Goal: Obtain resource: Download file/media

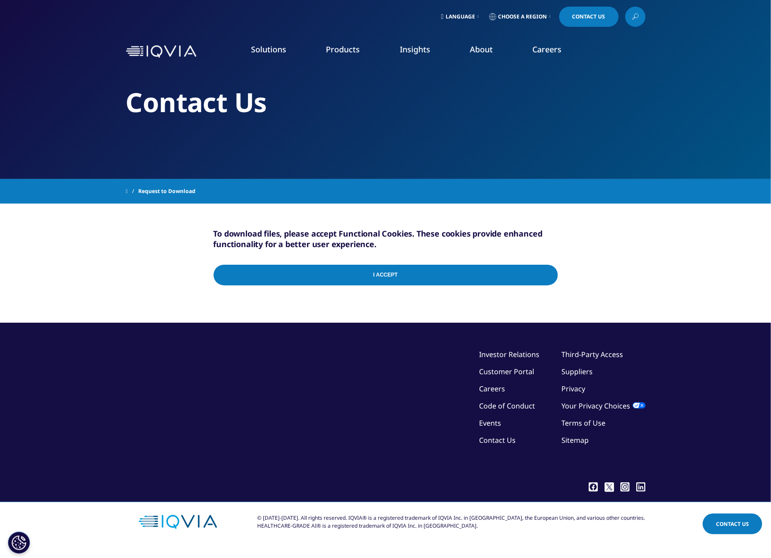
click at [402, 271] on input "I Accept" at bounding box center [385, 275] width 344 height 21
click at [517, 170] on div "Contact Us" at bounding box center [385, 89] width 519 height 179
click at [551, 277] on input "I Accept" at bounding box center [385, 275] width 344 height 21
drag, startPoint x: 686, startPoint y: 0, endPoint x: 562, endPoint y: 134, distance: 182.5
click at [562, 134] on div "Contact Us" at bounding box center [385, 89] width 519 height 179
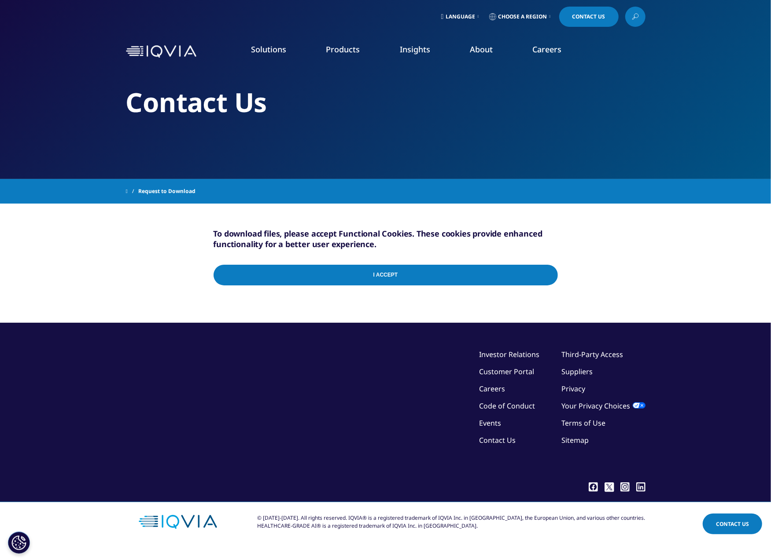
click at [187, 193] on span "Request to Download" at bounding box center [166, 192] width 57 height 16
